Goal: Information Seeking & Learning: Learn about a topic

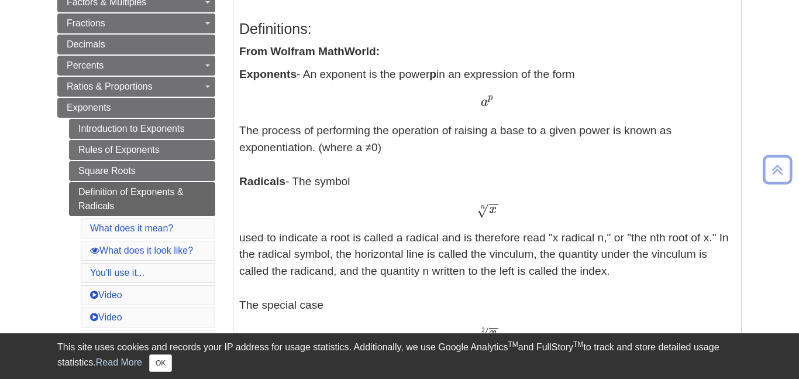
scroll to position [234, 0]
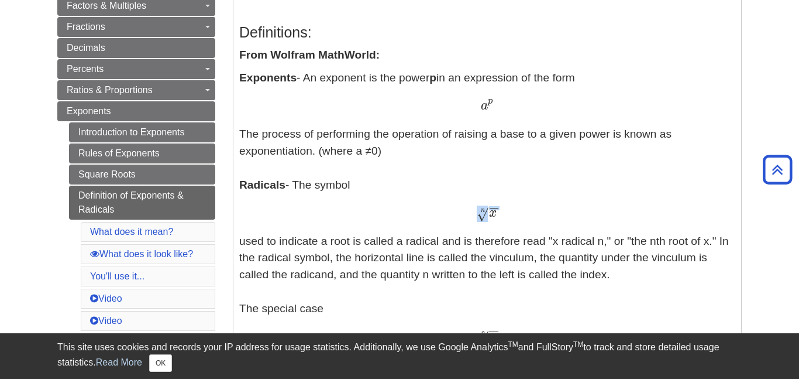
drag, startPoint x: 485, startPoint y: 217, endPoint x: 491, endPoint y: 211, distance: 9.1
click at [491, 217] on span "x − − √ n" at bounding box center [487, 217] width 20 height 0
click at [501, 209] on div "x − − √ n x n" at bounding box center [487, 213] width 496 height 17
drag, startPoint x: 501, startPoint y: 209, endPoint x: 487, endPoint y: 211, distance: 14.2
click at [487, 211] on div "x − − √ n x n" at bounding box center [487, 213] width 496 height 17
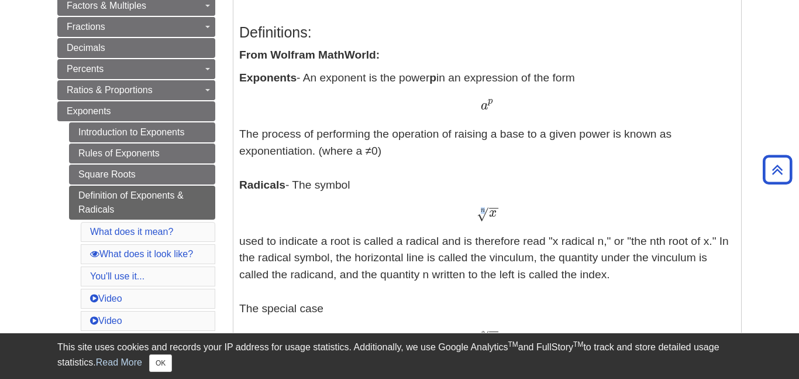
click at [487, 211] on span "√" at bounding box center [482, 214] width 11 height 16
click at [487, 215] on span "√" at bounding box center [482, 214] width 11 height 16
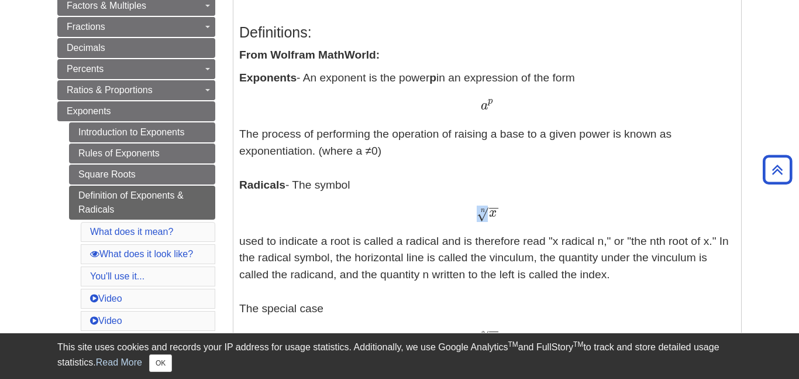
click at [487, 215] on span "√" at bounding box center [482, 214] width 11 height 16
